Goal: Task Accomplishment & Management: Manage account settings

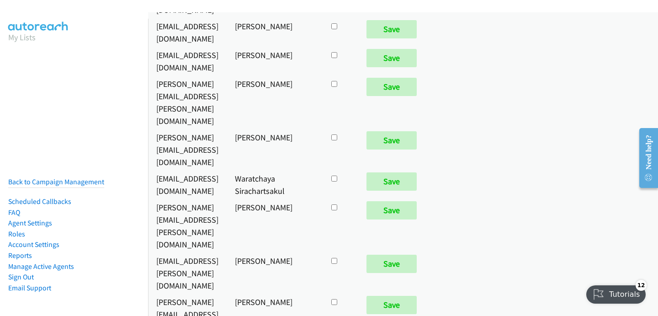
scroll to position [549, 0]
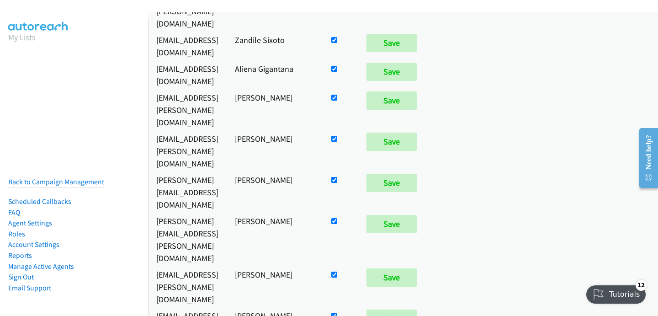
checkbox input "false"
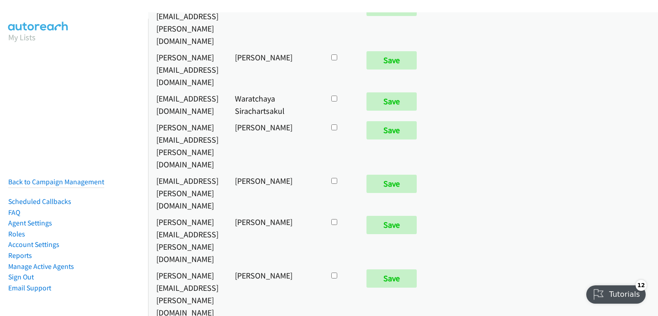
scroll to position [4454, 0]
checkbox input "true"
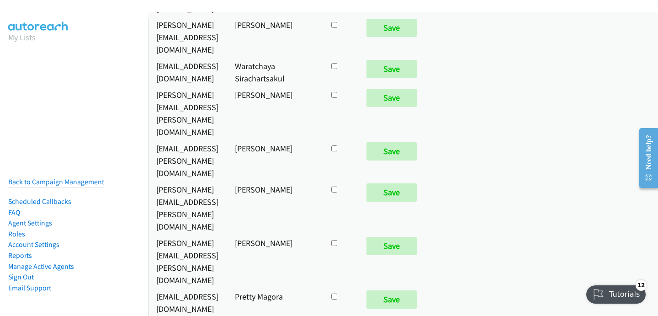
scroll to position [960, 0]
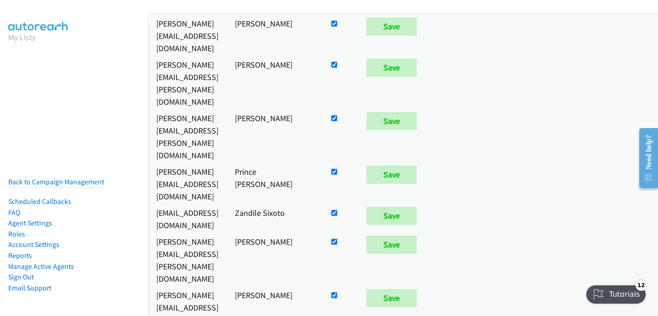
checkbox input "false"
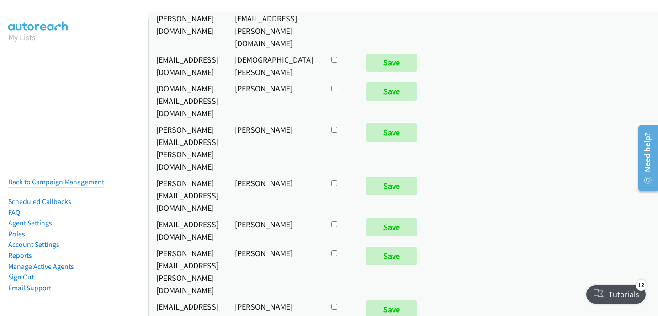
scroll to position [4521, 0]
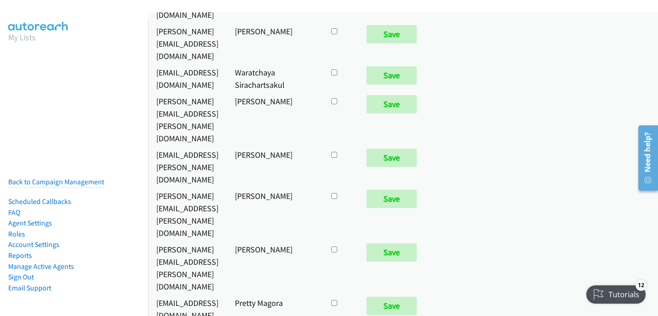
checkbox input "true"
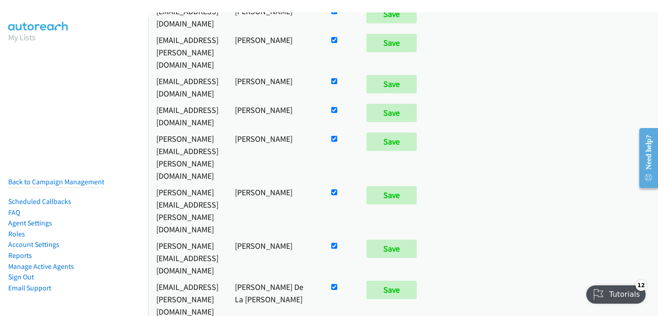
scroll to position [253, 0]
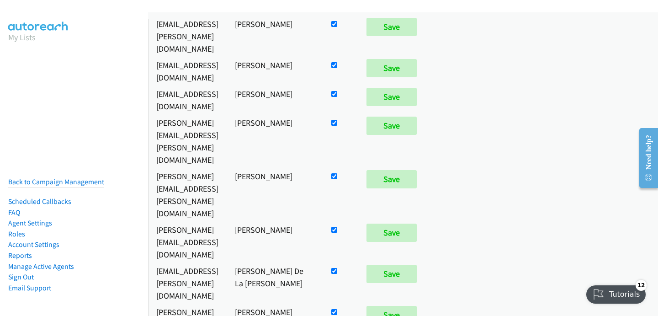
checkbox input "false"
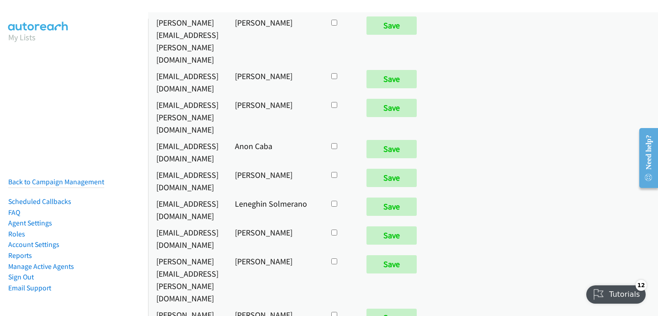
scroll to position [3329, 0]
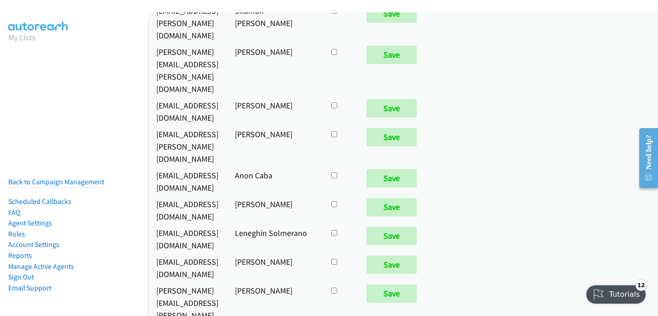
checkbox input "true"
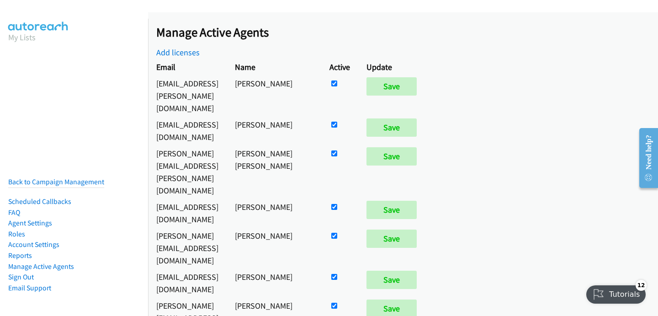
click at [337, 86] on input "checkbox" at bounding box center [334, 83] width 6 height 6
checkbox input "false"
click at [417, 270] on input "Save" at bounding box center [391, 279] width 50 height 18
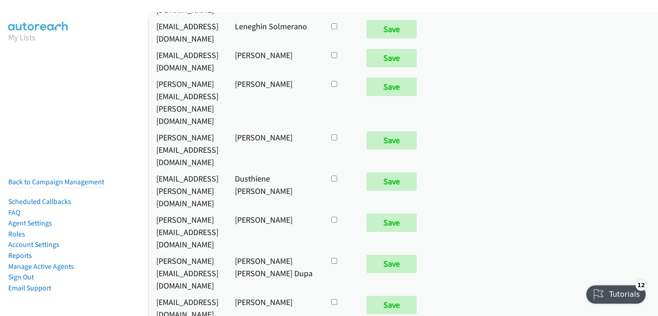
checkbox input "true"
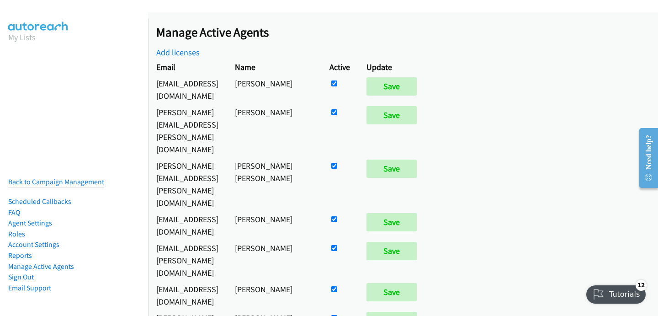
scroll to position [504, 0]
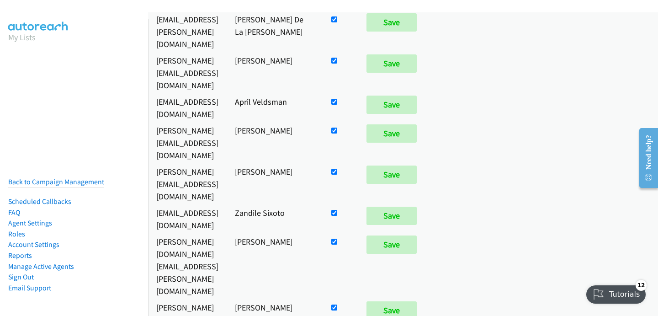
checkbox input "false"
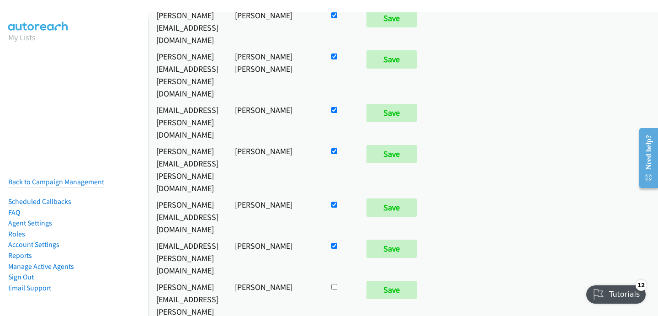
scroll to position [4476, 0]
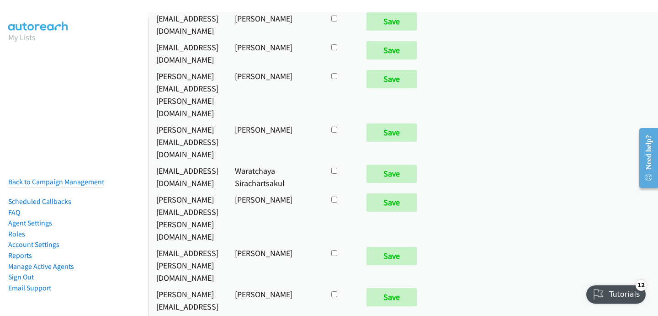
checkbox input "true"
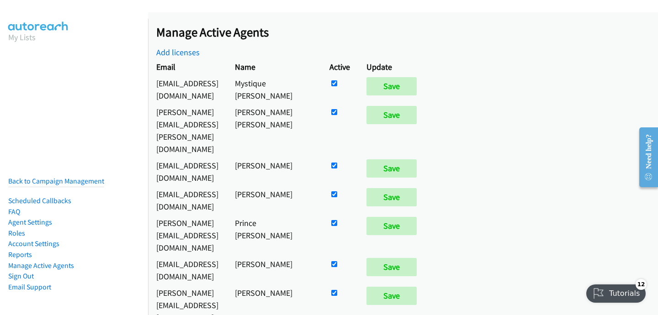
click at [321, 87] on td "Mystique [PERSON_NAME]" at bounding box center [274, 89] width 95 height 29
